Goal: Find specific page/section: Find specific page/section

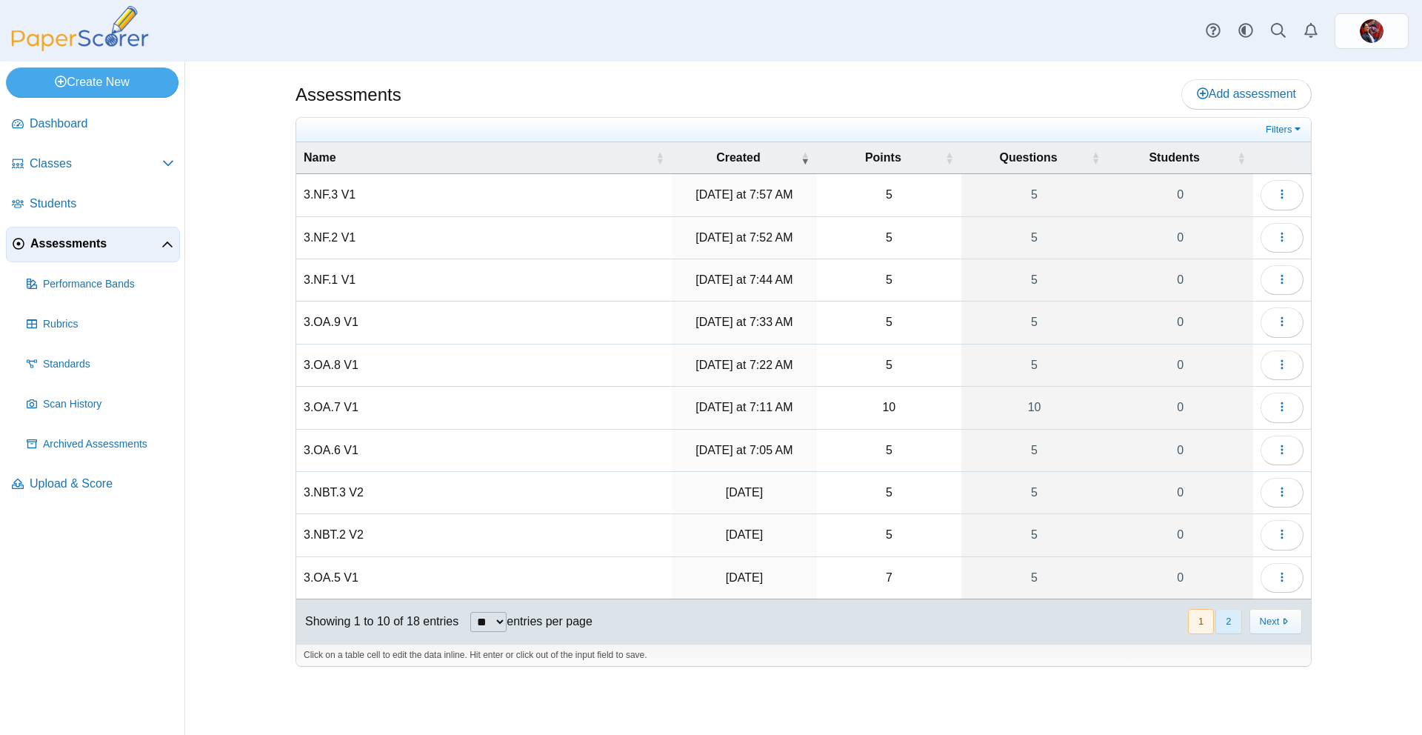
click at [1233, 616] on button "2" at bounding box center [1229, 621] width 26 height 24
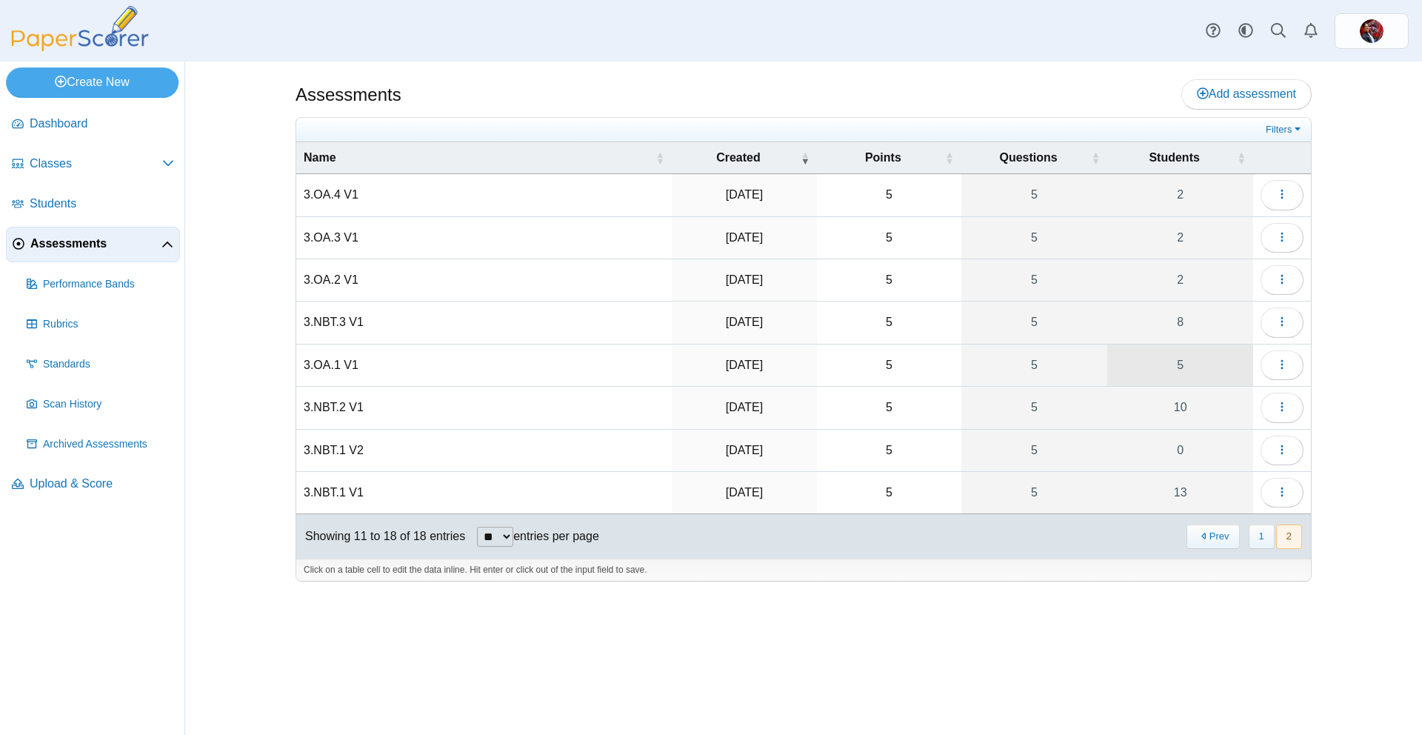
click at [1208, 365] on link "5" at bounding box center [1180, 364] width 146 height 41
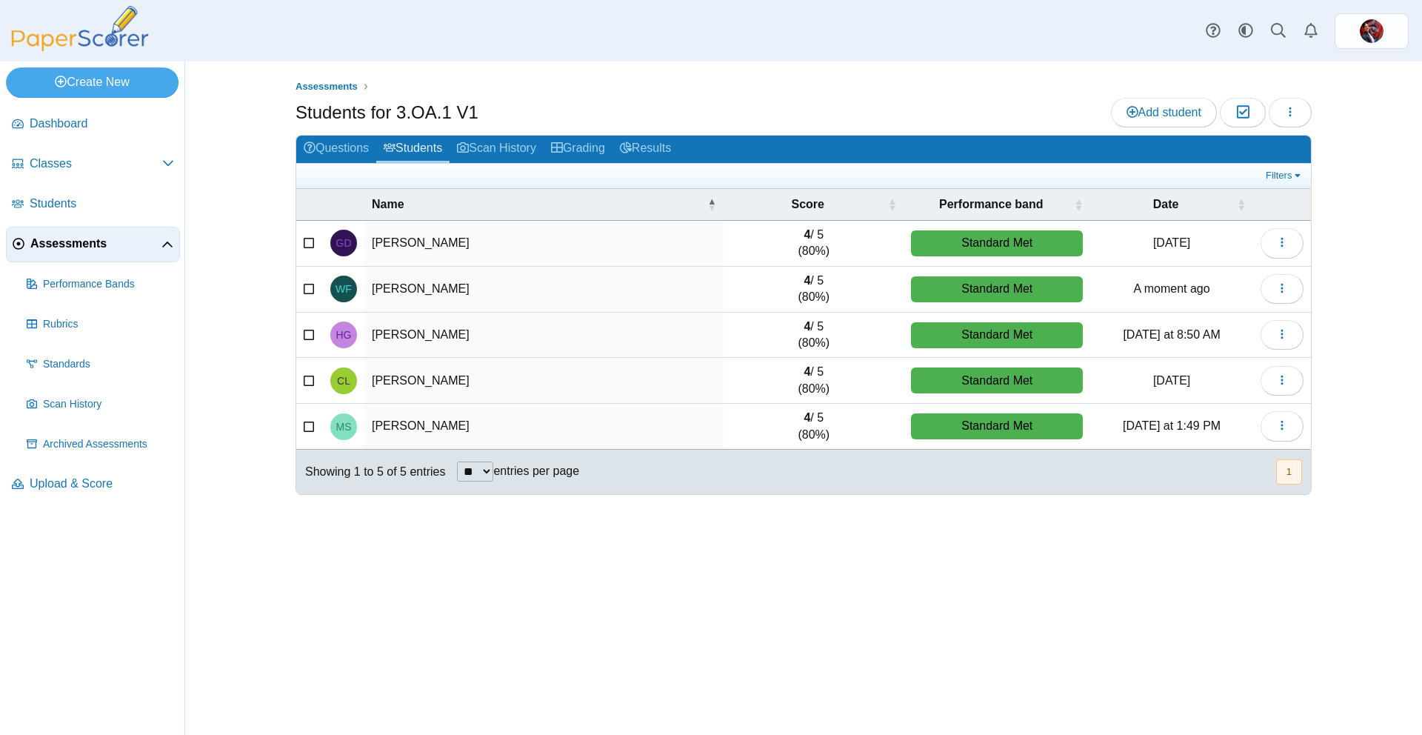
click at [93, 247] on span "Assessments" at bounding box center [95, 244] width 131 height 16
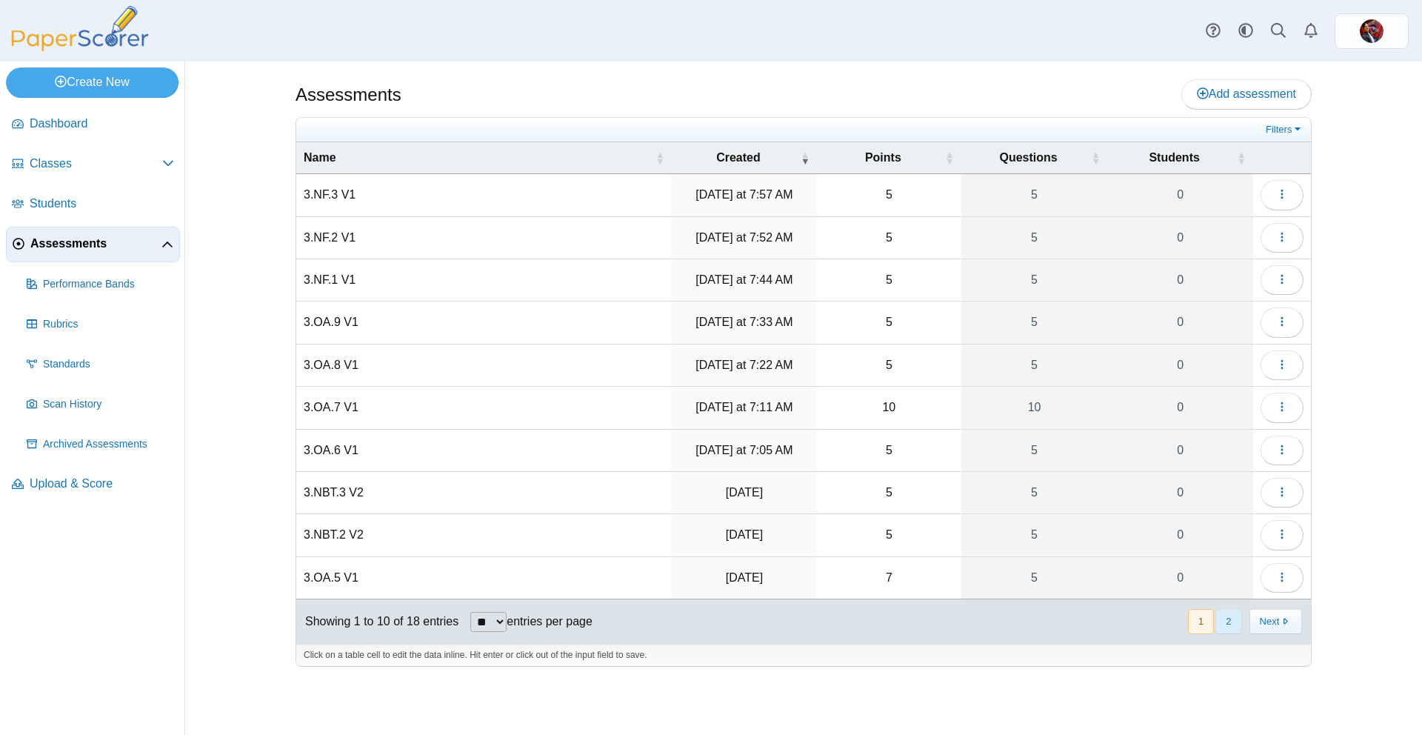
click at [1237, 623] on button "2" at bounding box center [1229, 621] width 26 height 24
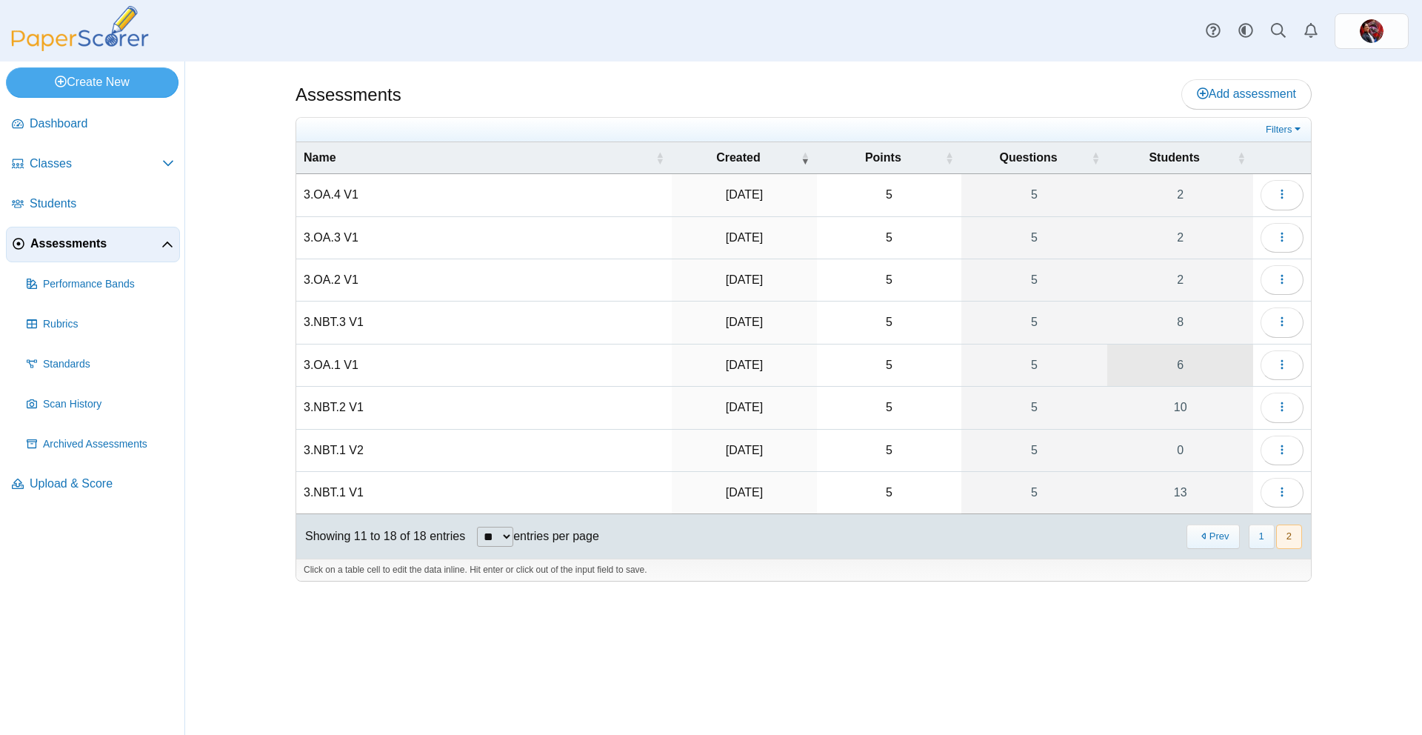
click at [1203, 376] on link "6" at bounding box center [1180, 364] width 146 height 41
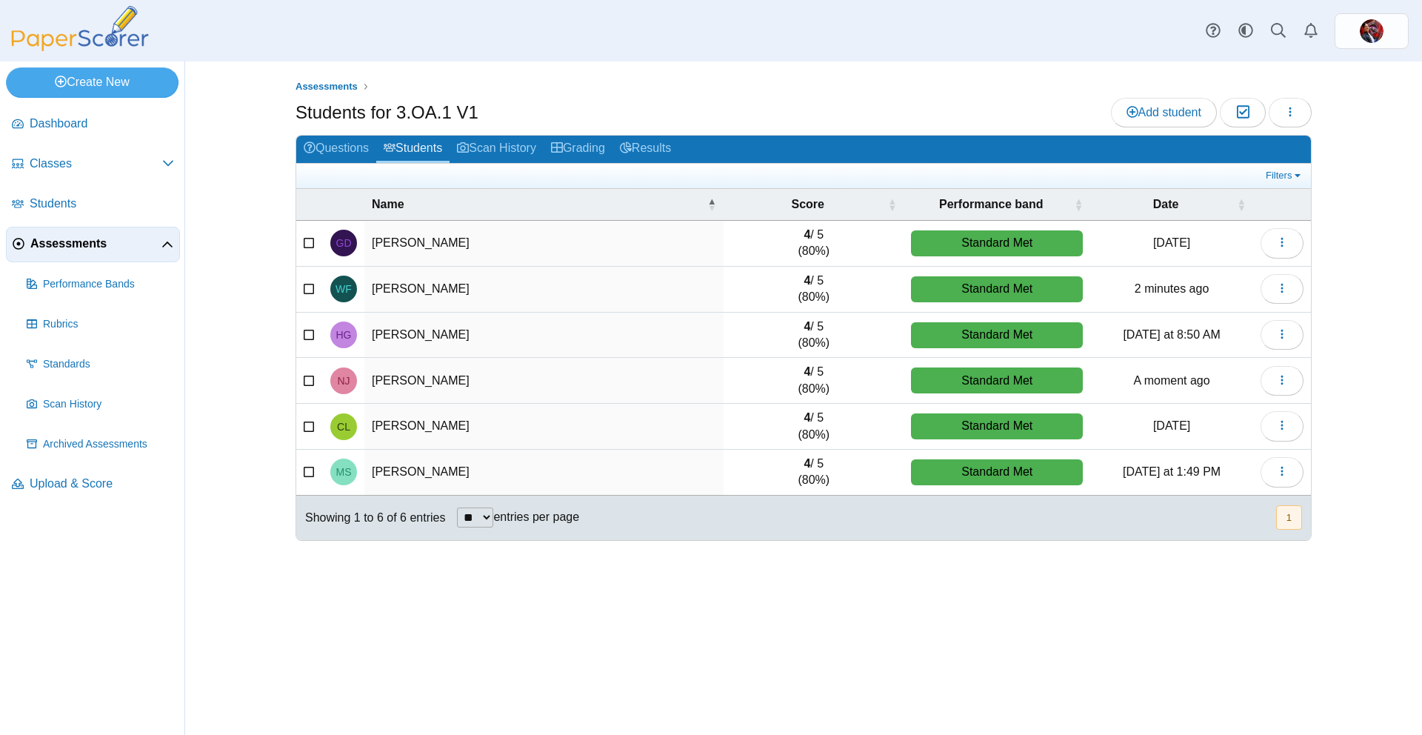
click at [41, 249] on span "Assessments" at bounding box center [95, 244] width 131 height 16
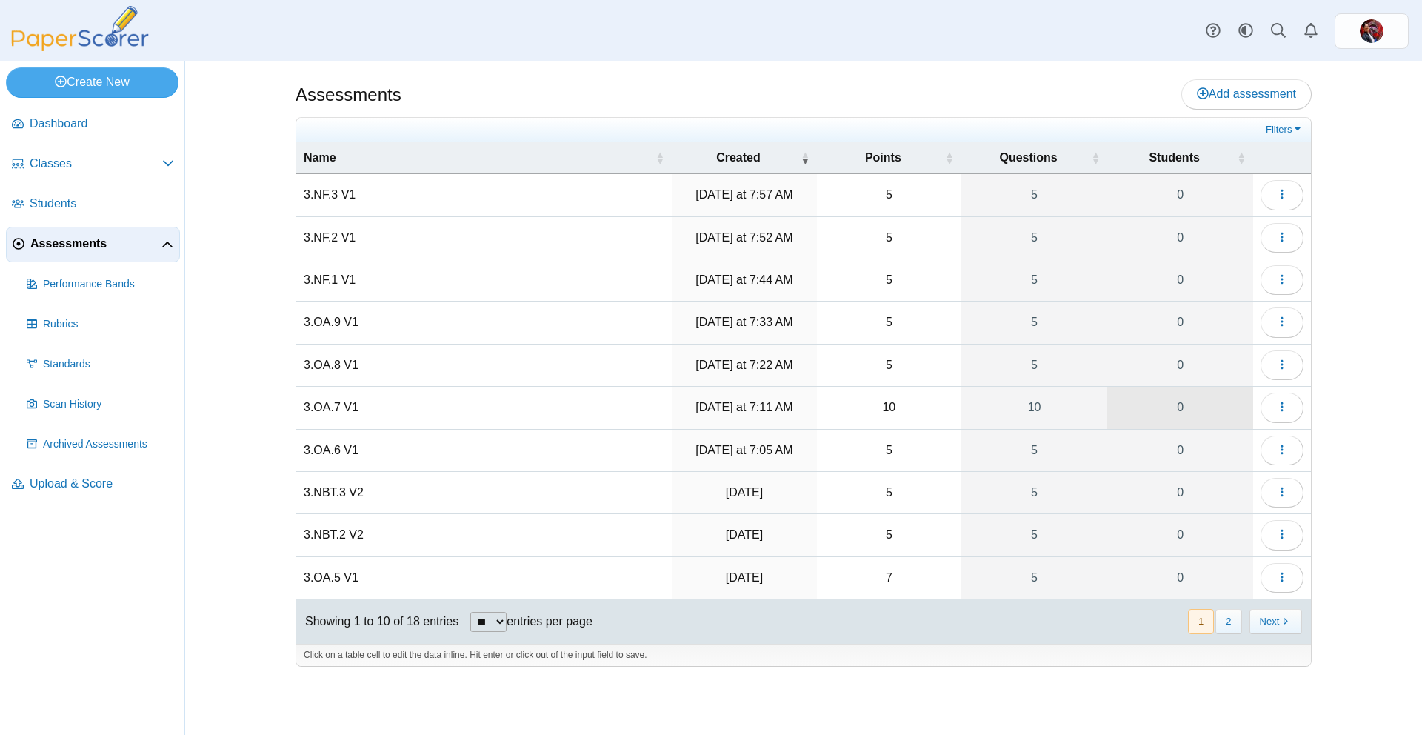
click at [1228, 415] on link "0" at bounding box center [1180, 407] width 146 height 41
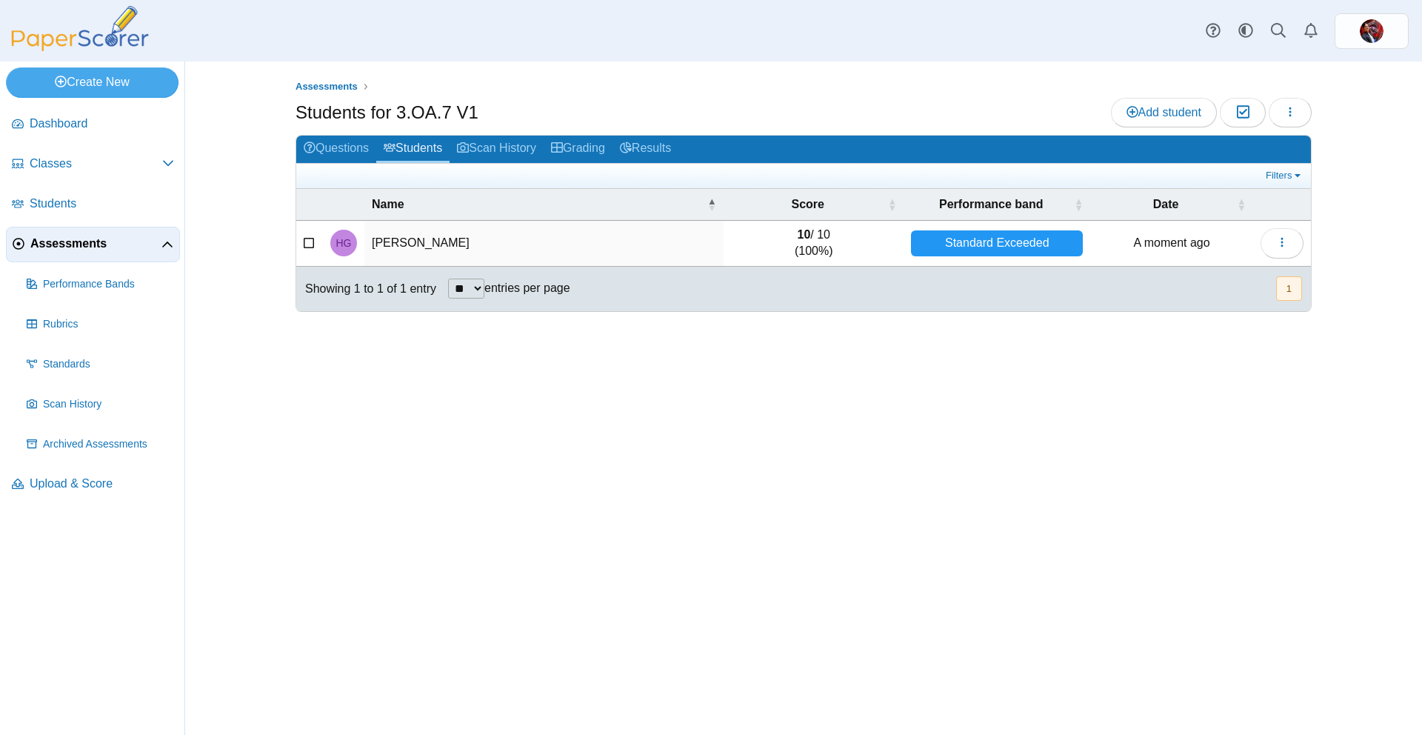
click at [68, 247] on span "Assessments" at bounding box center [95, 244] width 131 height 16
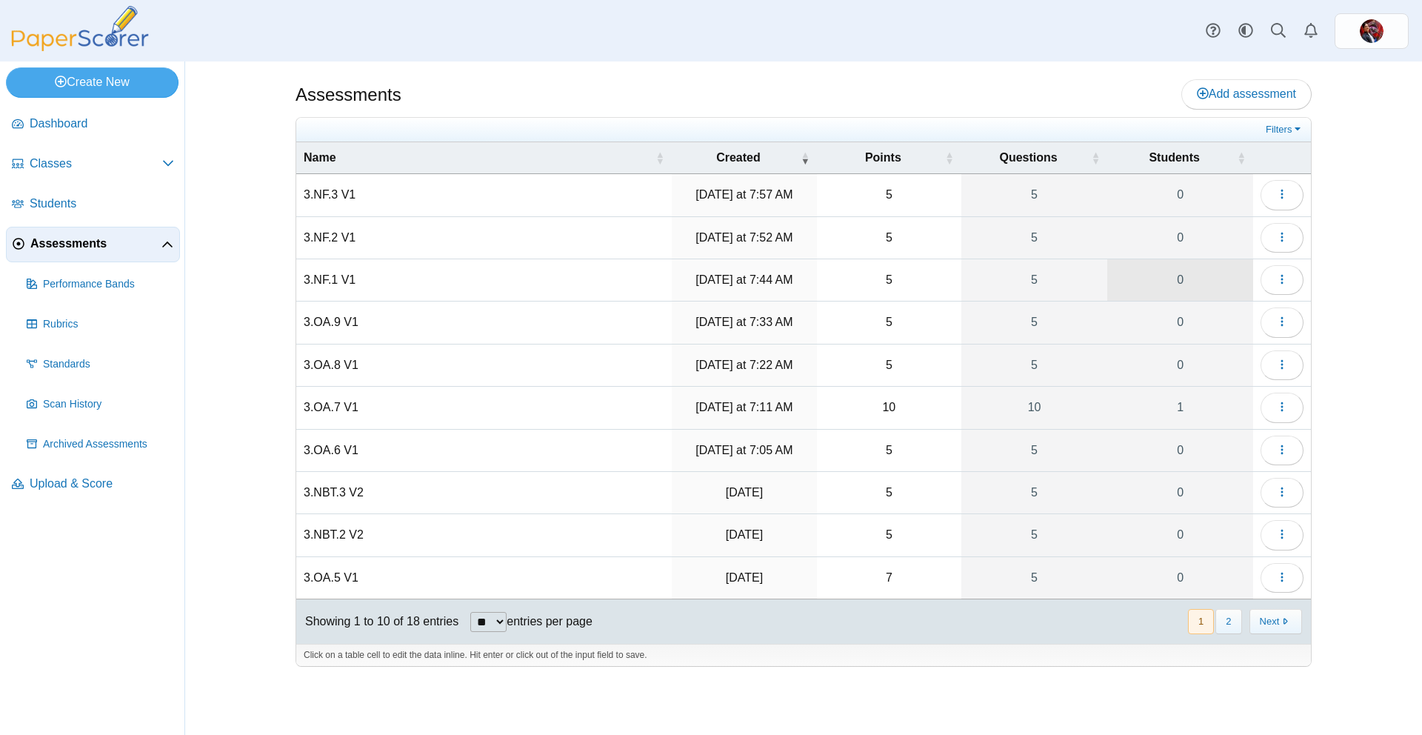
click at [1153, 261] on link "0" at bounding box center [1180, 279] width 146 height 41
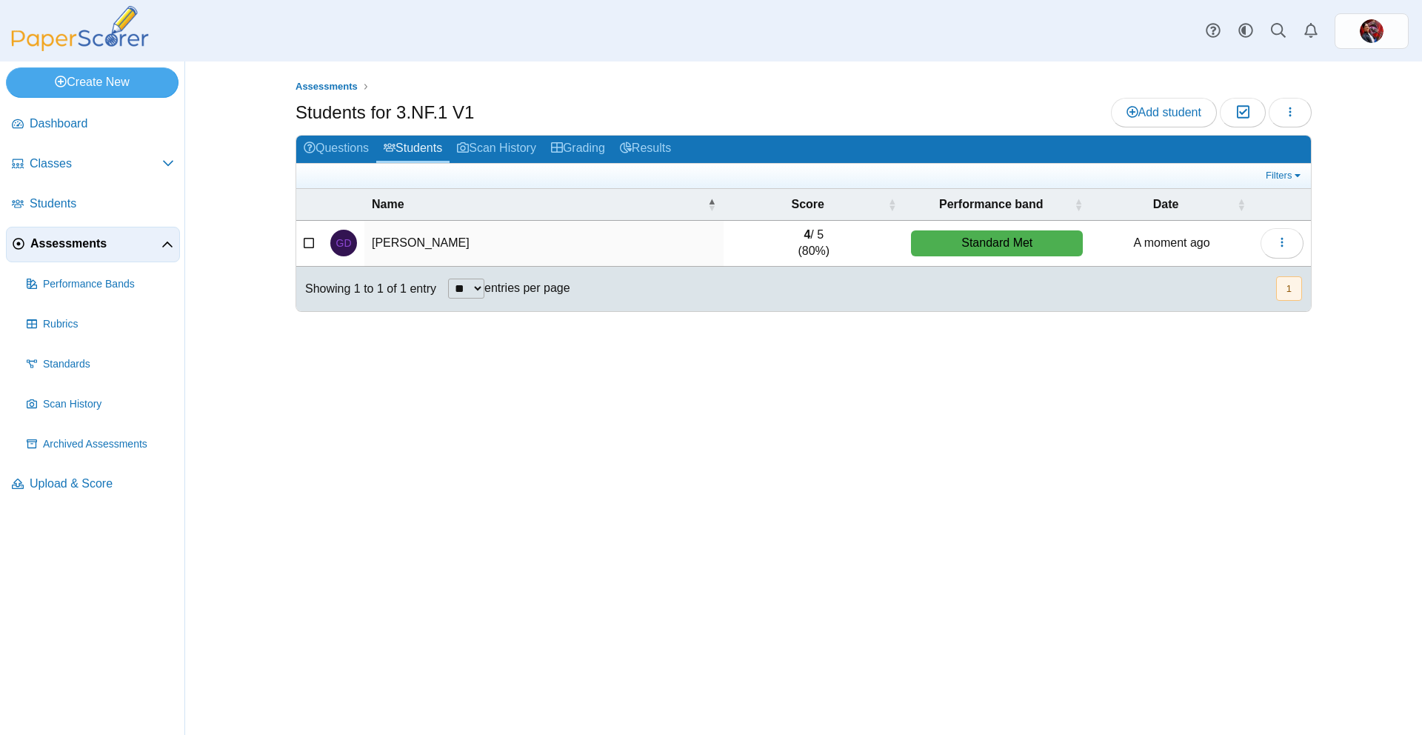
click at [84, 241] on span "Assessments" at bounding box center [95, 244] width 131 height 16
